Goal: Information Seeking & Learning: Learn about a topic

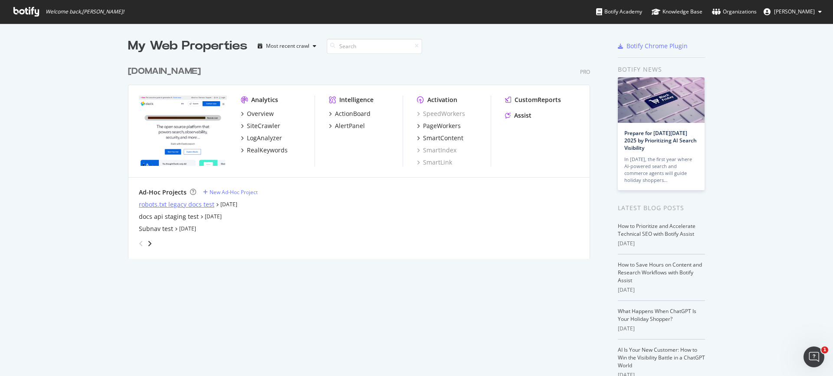
click at [192, 206] on div "robots.txt legacy docs test" at bounding box center [177, 204] width 76 height 9
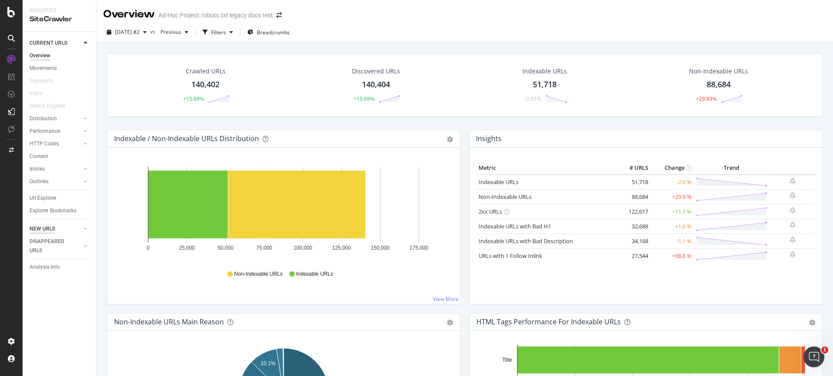
click at [45, 227] on div "NEW URLS" at bounding box center [43, 228] width 26 height 9
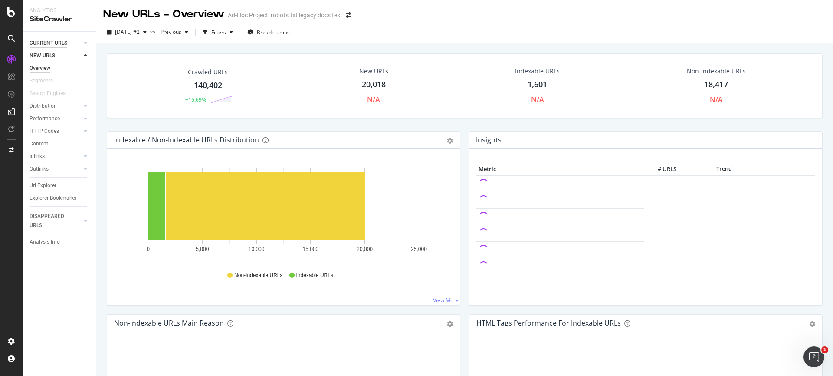
click at [47, 42] on div "CURRENT URLS" at bounding box center [49, 43] width 38 height 9
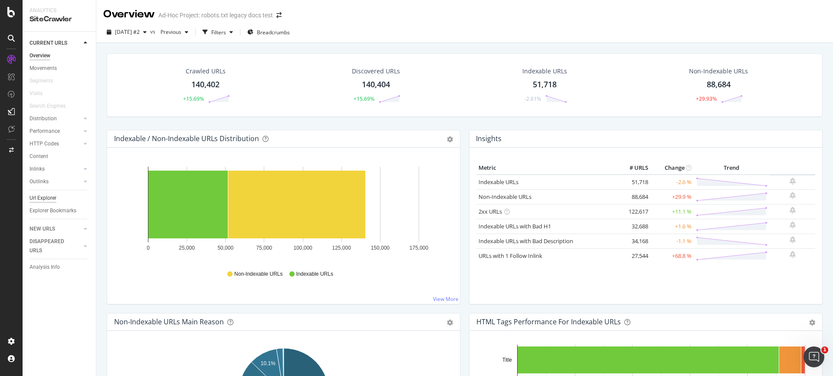
click at [45, 199] on div "Url Explorer" at bounding box center [43, 198] width 27 height 9
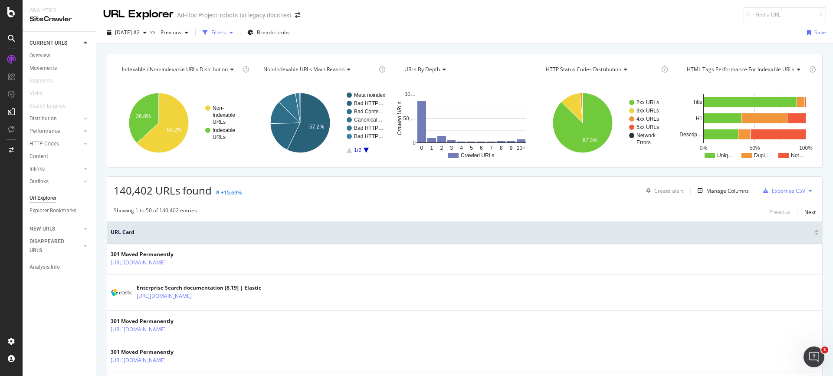
click at [226, 34] on div "Filters" at bounding box center [218, 32] width 15 height 7
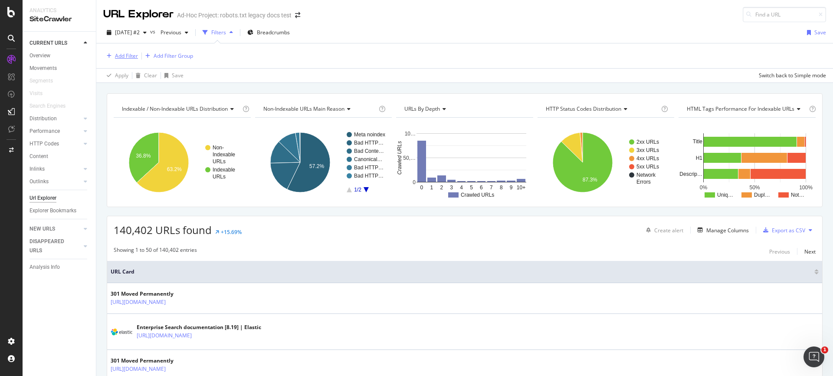
click at [134, 55] on div "Add Filter" at bounding box center [126, 55] width 23 height 7
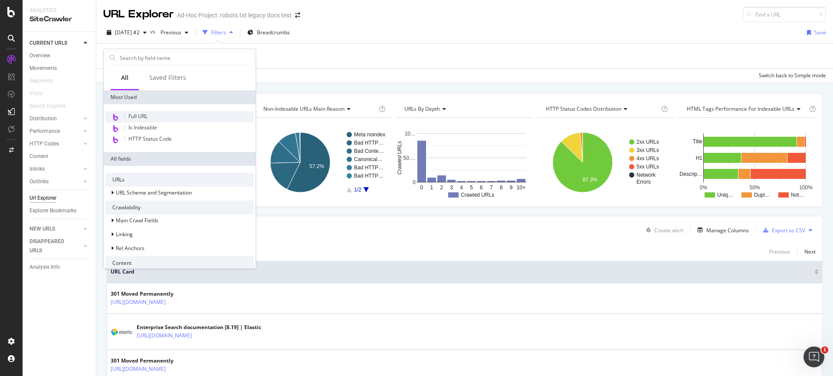
click at [158, 114] on div "Full URL" at bounding box center [179, 116] width 148 height 11
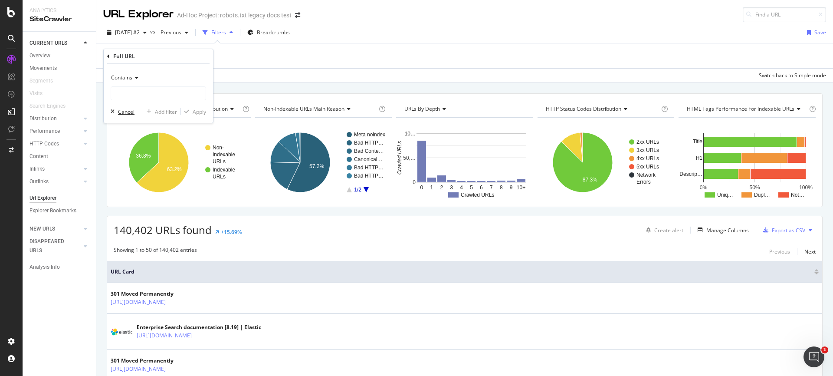
drag, startPoint x: 123, startPoint y: 108, endPoint x: 187, endPoint y: 71, distance: 74.7
click at [123, 108] on div "Cancel" at bounding box center [126, 111] width 16 height 7
click at [125, 57] on div "Add Filter" at bounding box center [126, 55] width 23 height 7
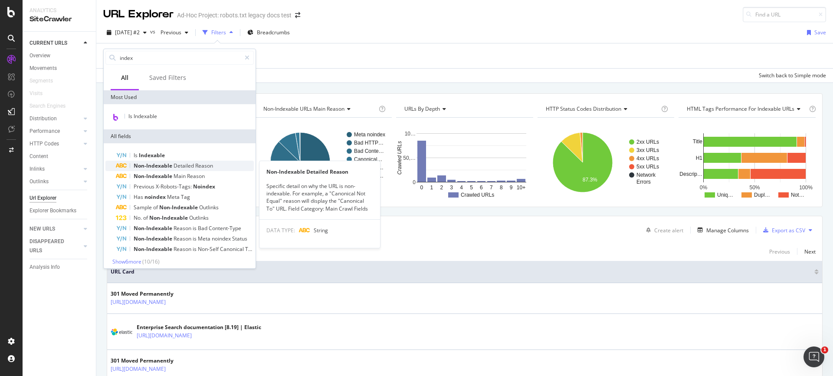
scroll to position [4, 0]
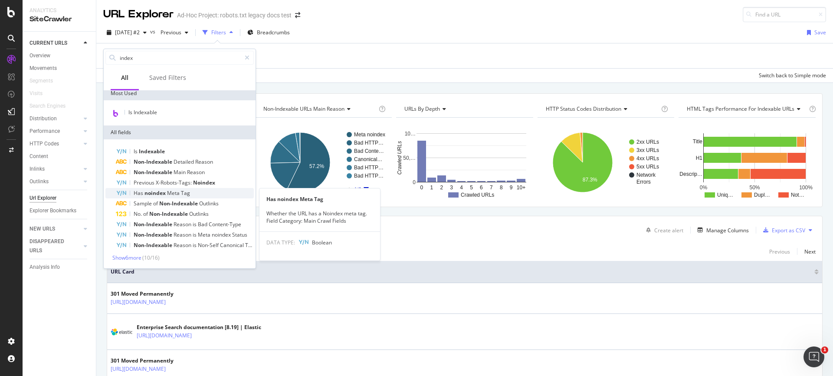
type input "index"
click at [186, 194] on span "Tag" at bounding box center [185, 192] width 9 height 7
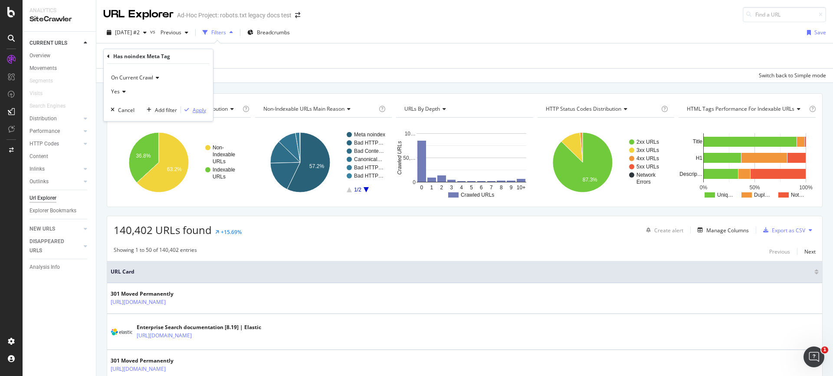
click at [200, 109] on div "Apply" at bounding box center [199, 109] width 13 height 7
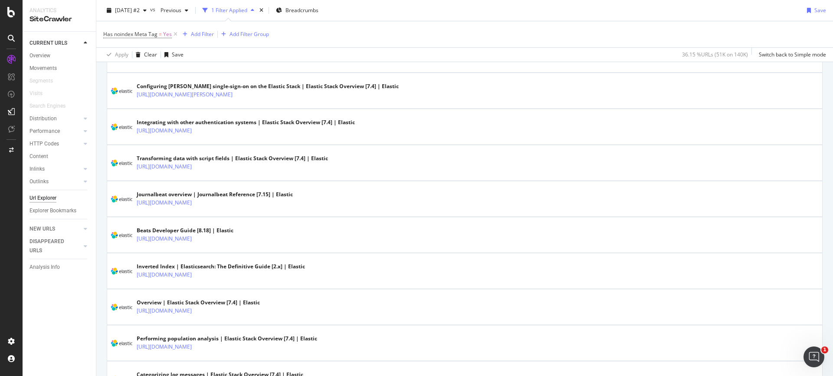
scroll to position [752, 0]
click at [8, 14] on icon at bounding box center [11, 12] width 8 height 10
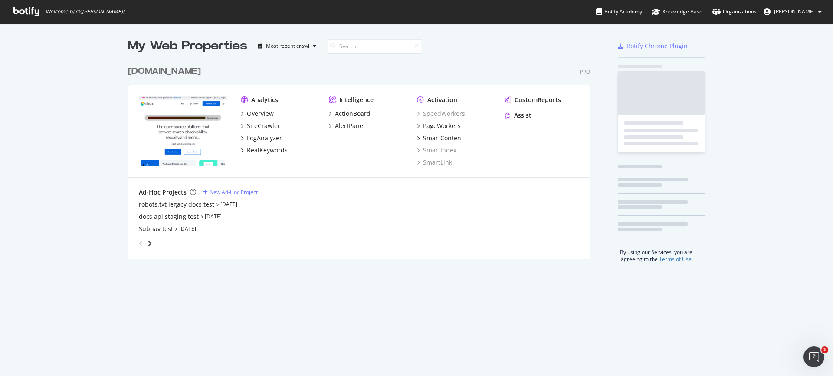
scroll to position [376, 833]
